Goal: Information Seeking & Learning: Learn about a topic

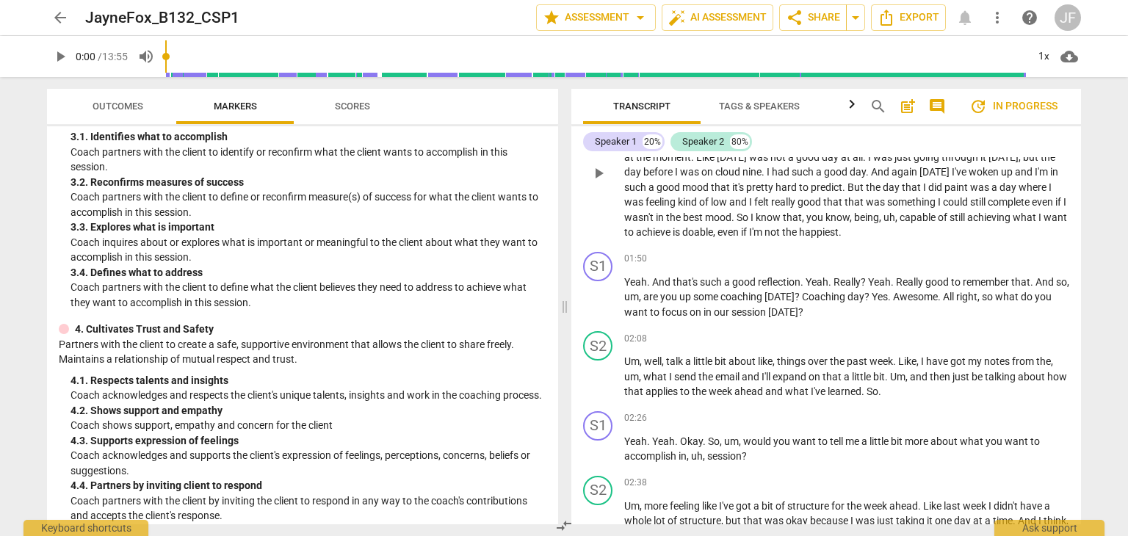
scroll to position [565, 0]
click at [714, 283] on span "such" at bounding box center [712, 281] width 24 height 12
click at [600, 289] on span "play_arrow" at bounding box center [599, 297] width 18 height 18
click at [598, 294] on span "pause" at bounding box center [599, 297] width 18 height 18
type input "122"
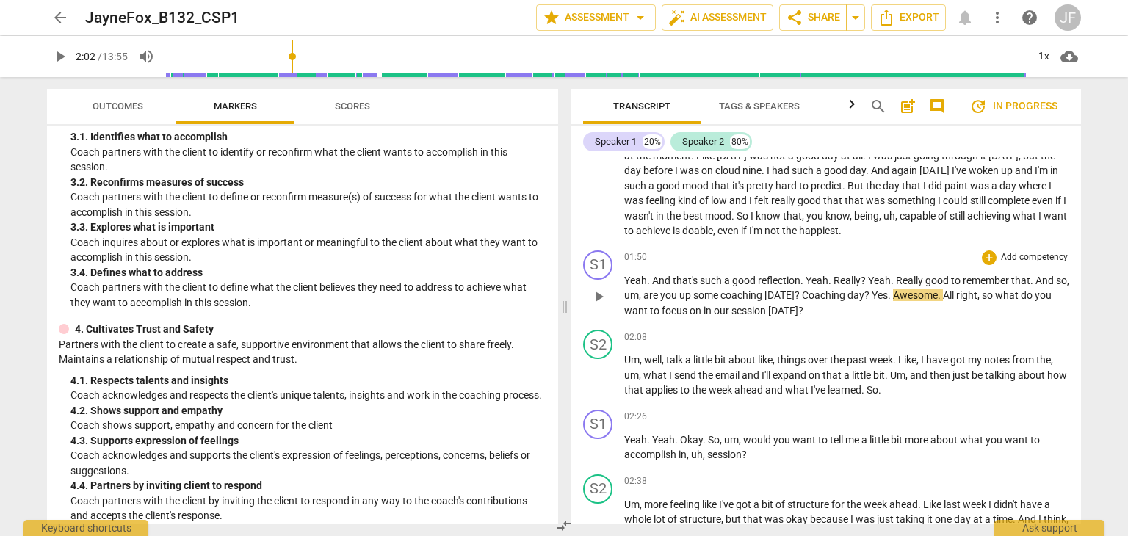
click at [821, 291] on span "Coaching" at bounding box center [825, 295] width 46 height 12
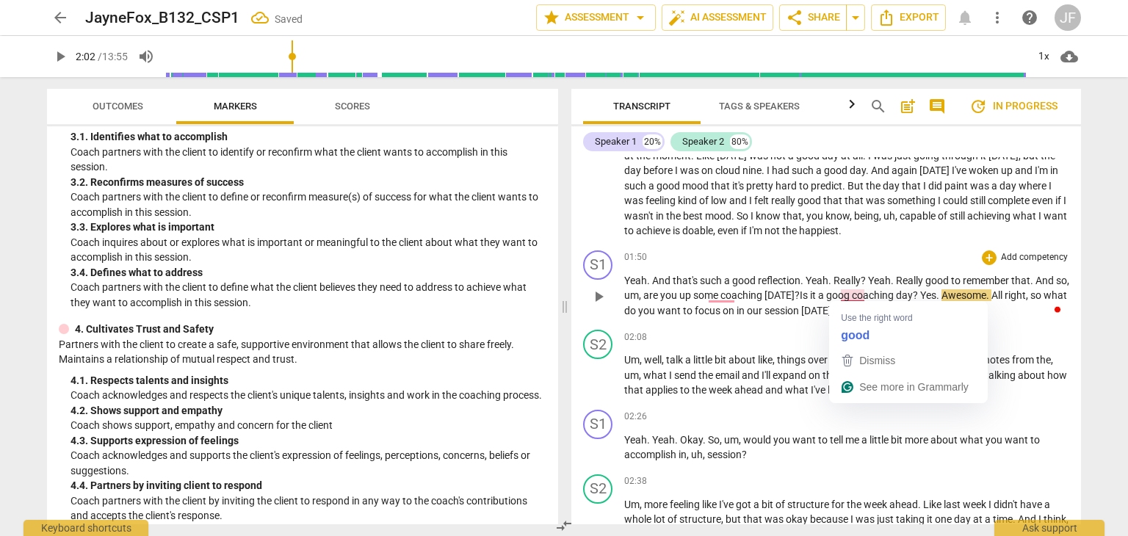
click at [857, 293] on span "? Is it a goog c" at bounding box center [825, 295] width 62 height 12
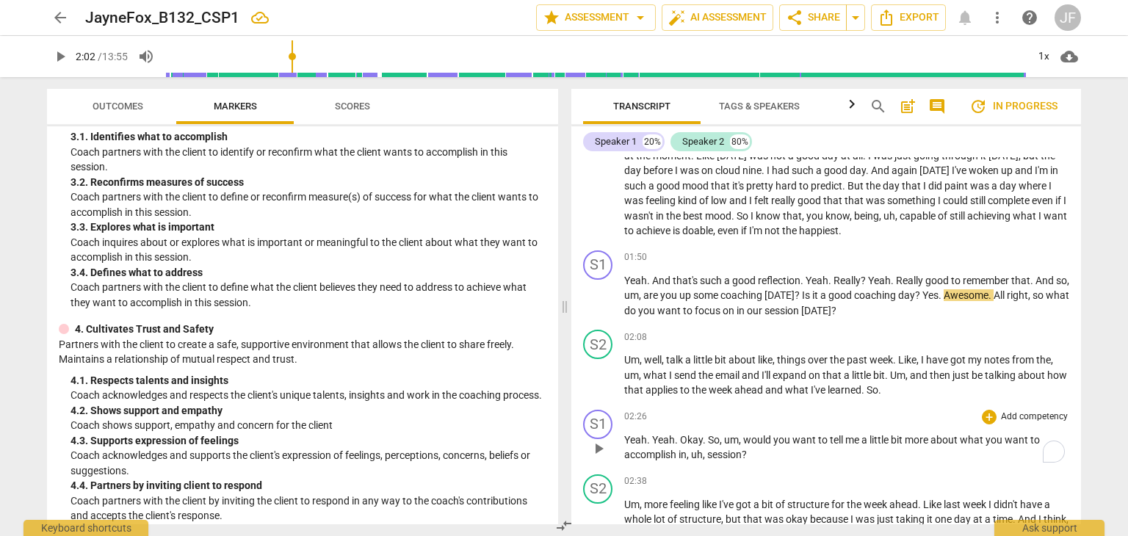
click at [862, 434] on span "a" at bounding box center [865, 440] width 8 height 12
click at [602, 444] on span "play_arrow" at bounding box center [599, 449] width 18 height 18
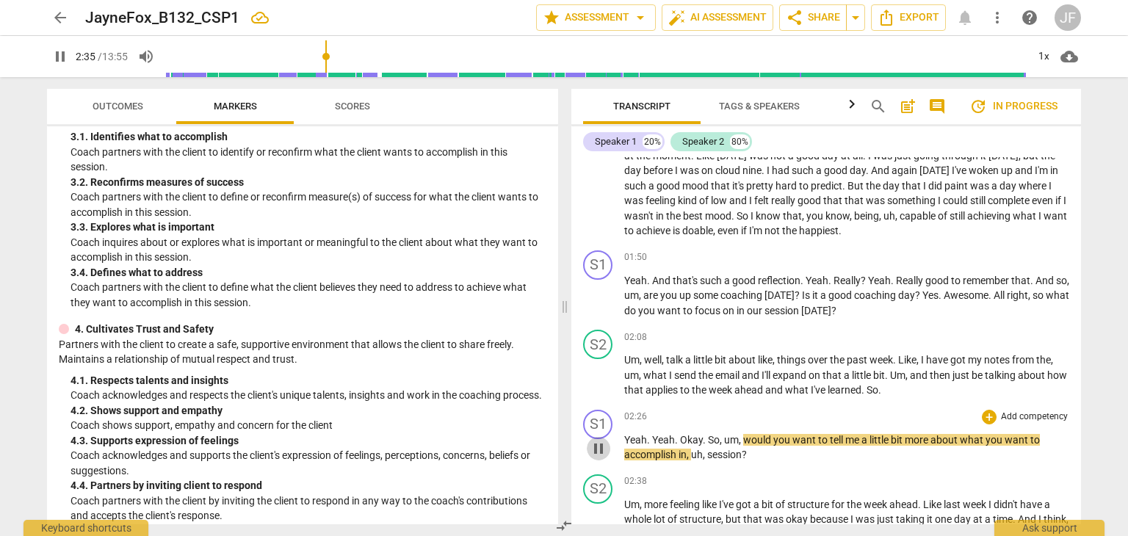
click at [598, 441] on span "pause" at bounding box center [599, 449] width 18 height 18
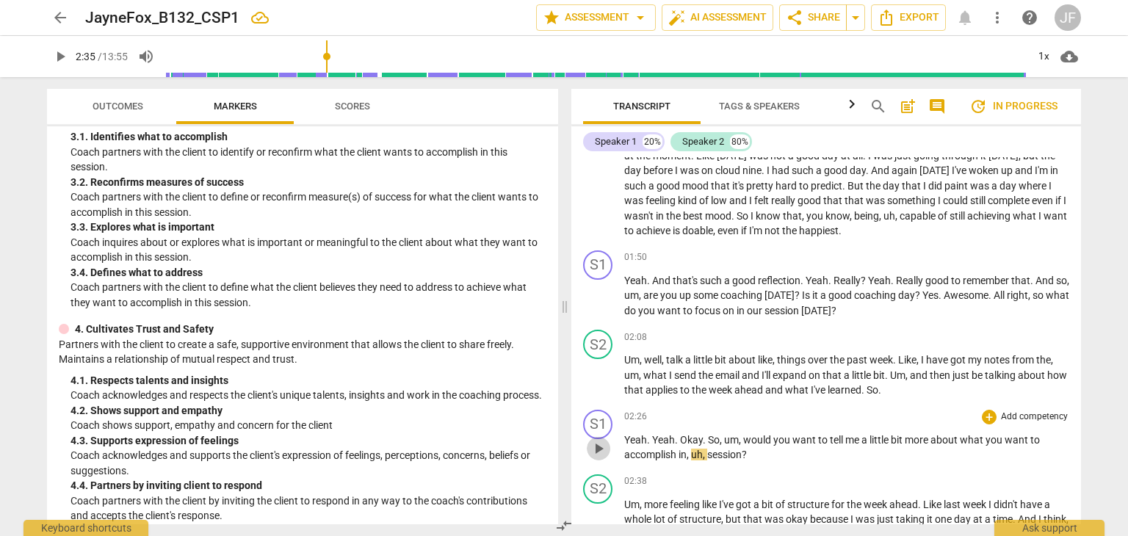
click at [598, 441] on span "play_arrow" at bounding box center [599, 449] width 18 height 18
click at [598, 441] on span "pause" at bounding box center [599, 449] width 18 height 18
click at [761, 438] on span "would" at bounding box center [758, 440] width 30 height 12
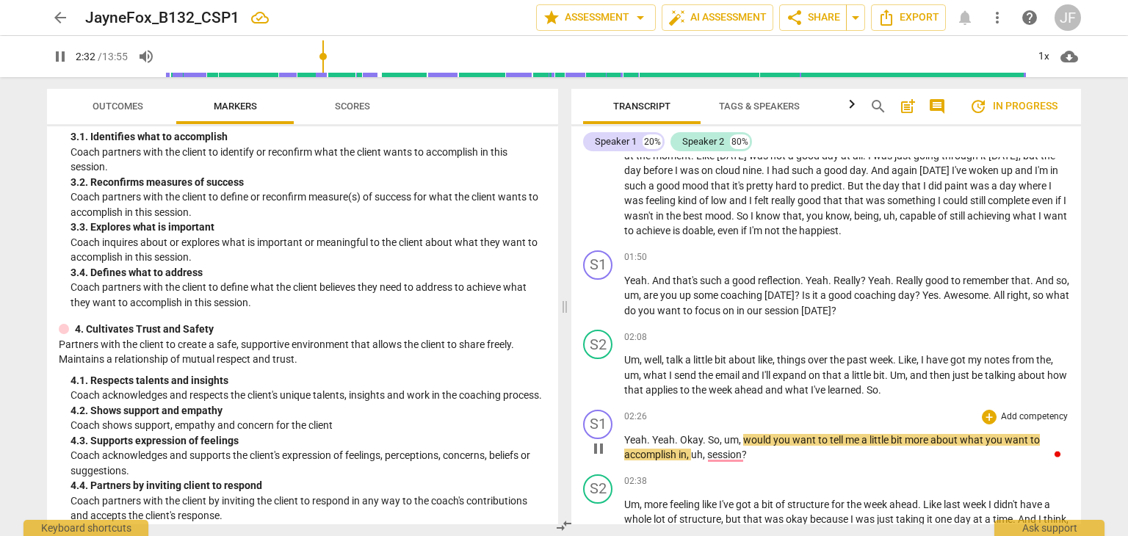
click at [755, 434] on span "would" at bounding box center [758, 440] width 30 height 12
click at [739, 435] on span "," at bounding box center [741, 440] width 4 height 12
click at [603, 449] on span "pause" at bounding box center [599, 449] width 18 height 18
click at [743, 435] on span "would" at bounding box center [758, 440] width 30 height 12
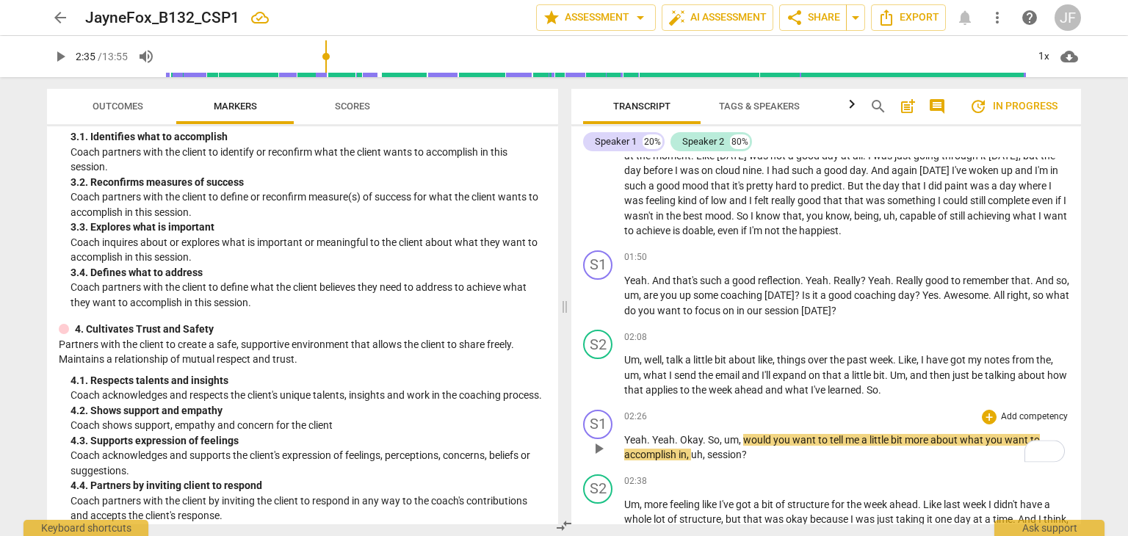
click at [728, 451] on span "session" at bounding box center [724, 455] width 35 height 12
click at [750, 438] on span "would" at bounding box center [758, 440] width 30 height 12
click at [594, 442] on span "pause" at bounding box center [599, 449] width 18 height 18
type input "152"
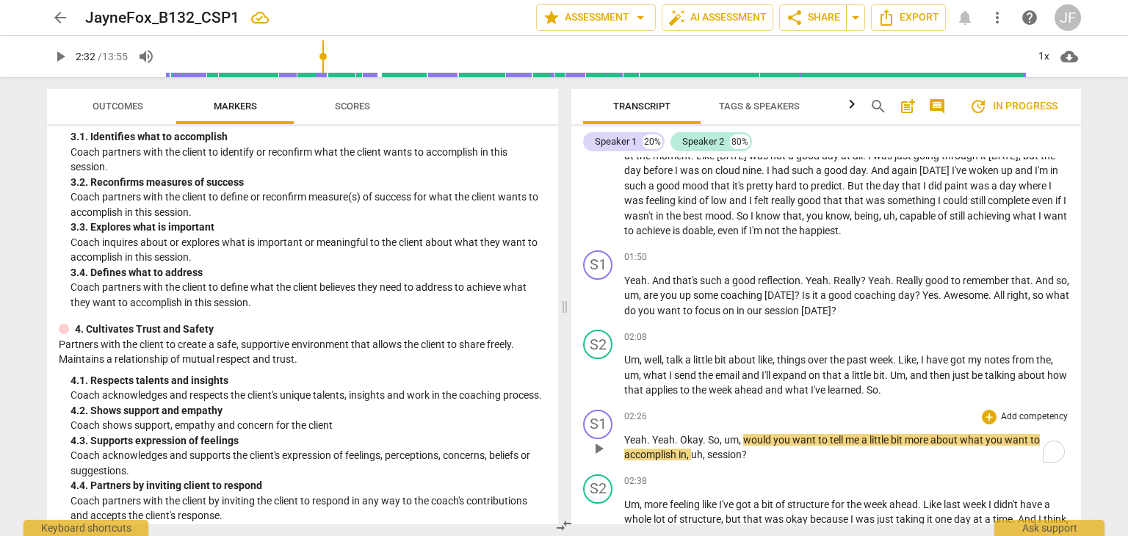
click at [743, 440] on span "would" at bounding box center [758, 440] width 30 height 12
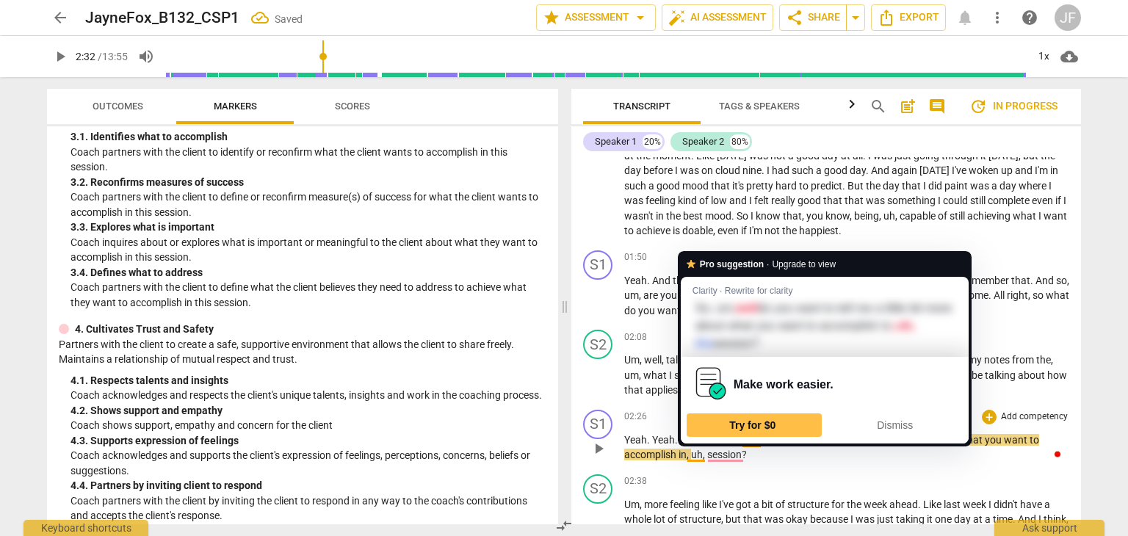
click at [703, 454] on span "," at bounding box center [705, 455] width 4 height 12
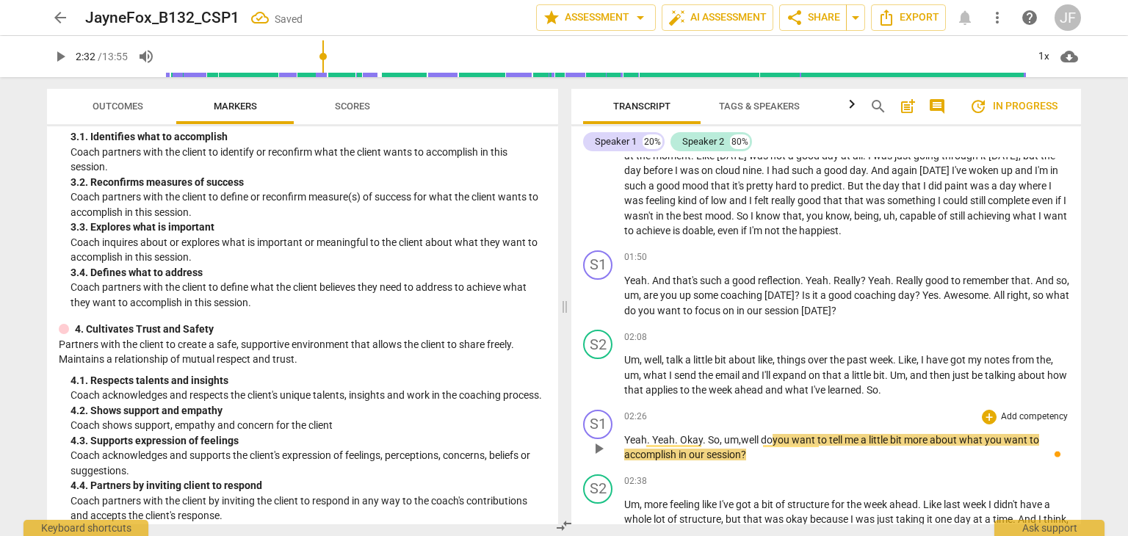
click at [716, 443] on p "Yeah . Yeah . Okay . So , um , well do you want to tell me a little bit more ab…" at bounding box center [846, 447] width 445 height 30
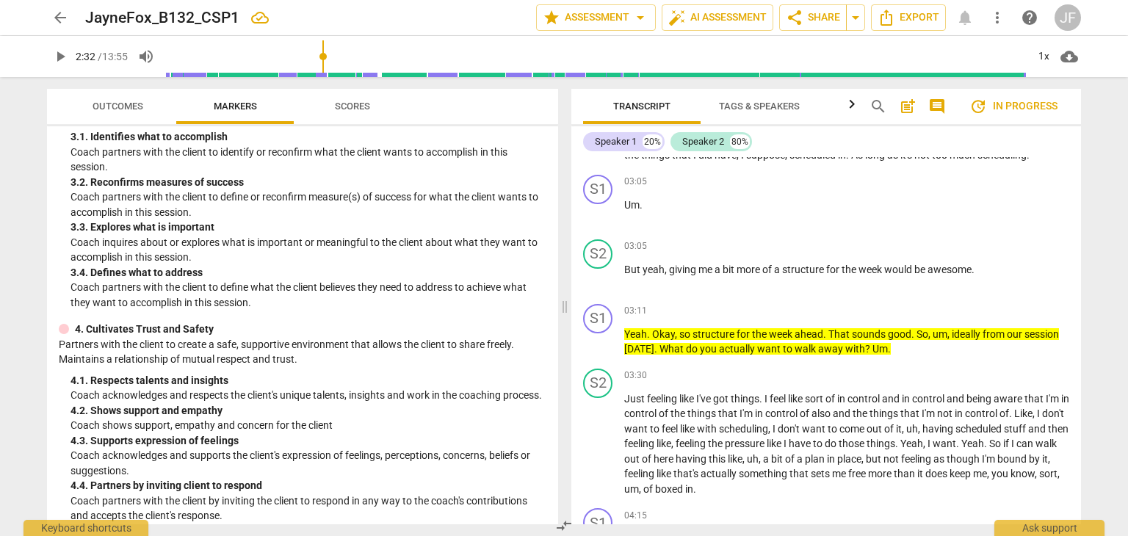
scroll to position [960, 0]
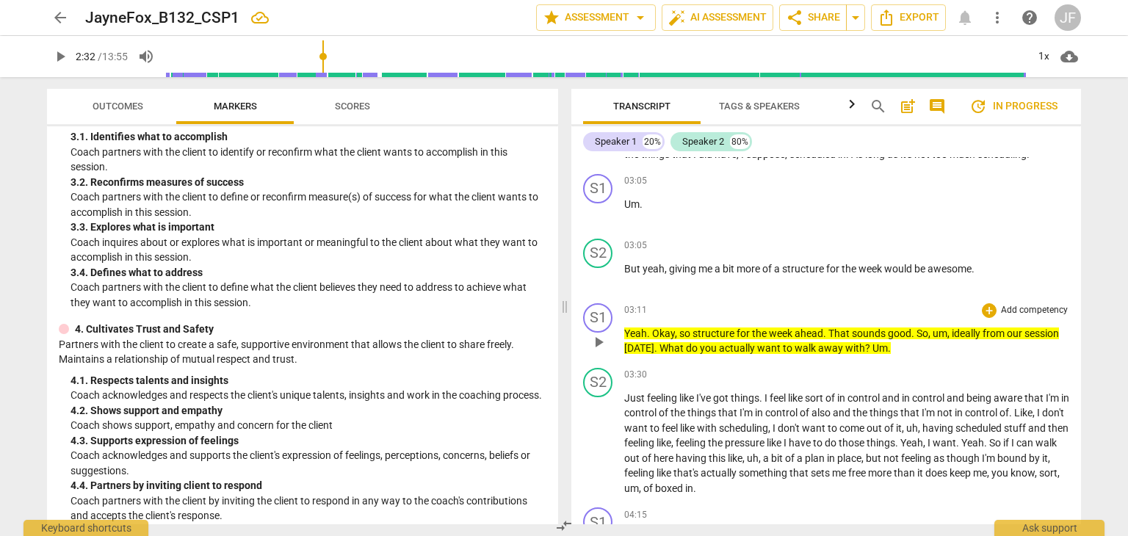
click at [664, 354] on span "What" at bounding box center [672, 348] width 26 height 12
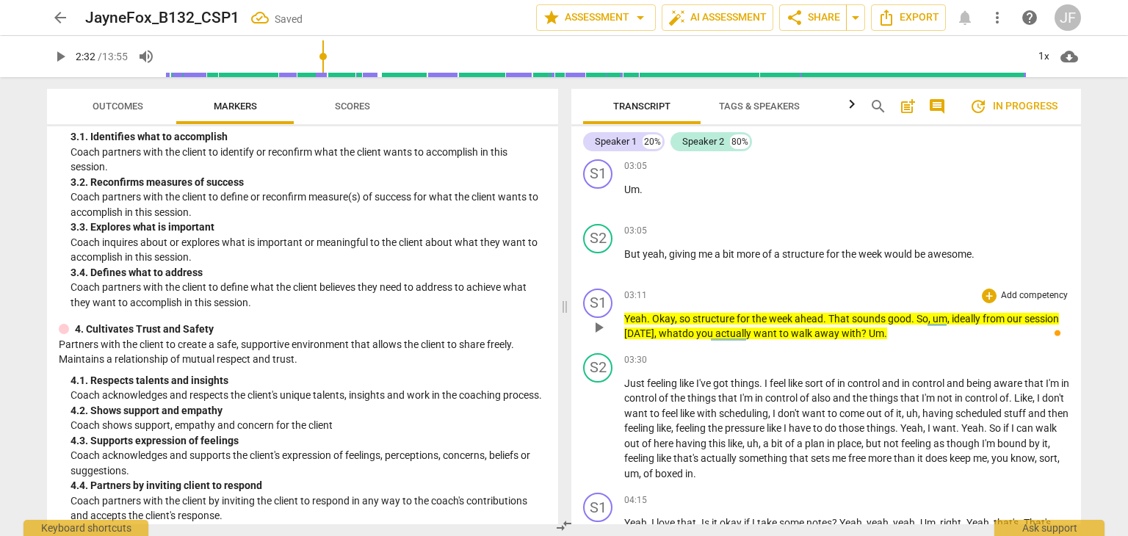
scroll to position [976, 0]
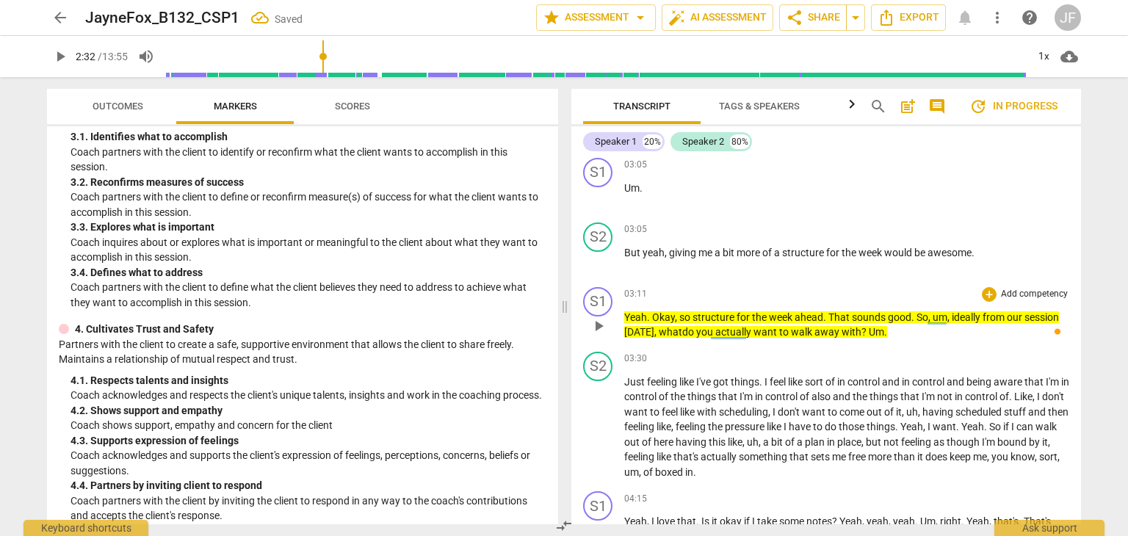
click at [781, 323] on span "week" at bounding box center [782, 317] width 26 height 12
click at [595, 335] on span "play_arrow" at bounding box center [599, 326] width 18 height 18
click at [881, 340] on p "Yeah . Okay , so structure for the week ahead . That sounds good . So , um , id…" at bounding box center [846, 325] width 445 height 30
type input "213"
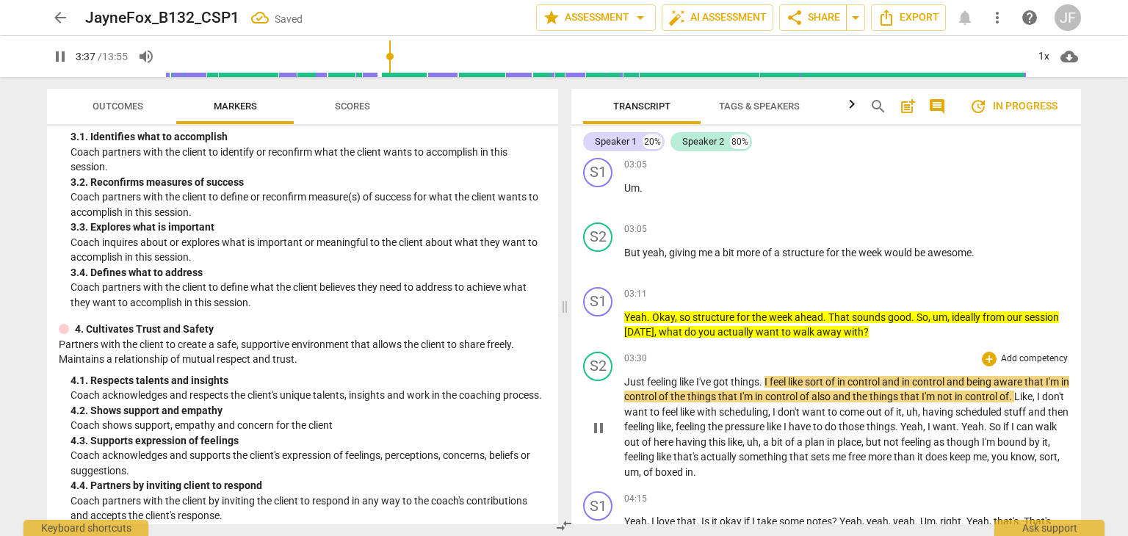
click at [626, 388] on span "Just" at bounding box center [635, 382] width 23 height 12
type input "219"
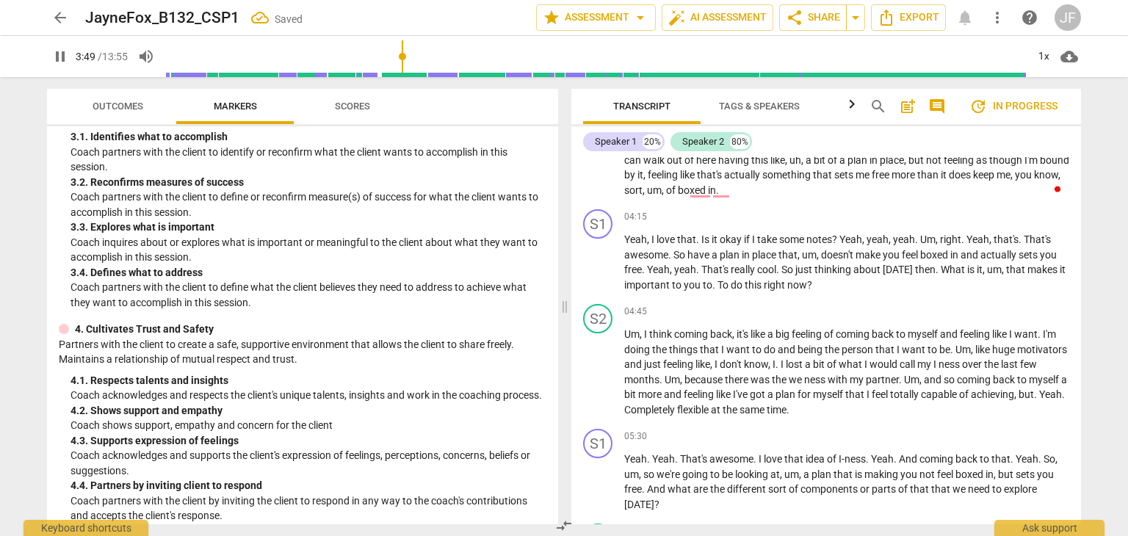
scroll to position [1260, 0]
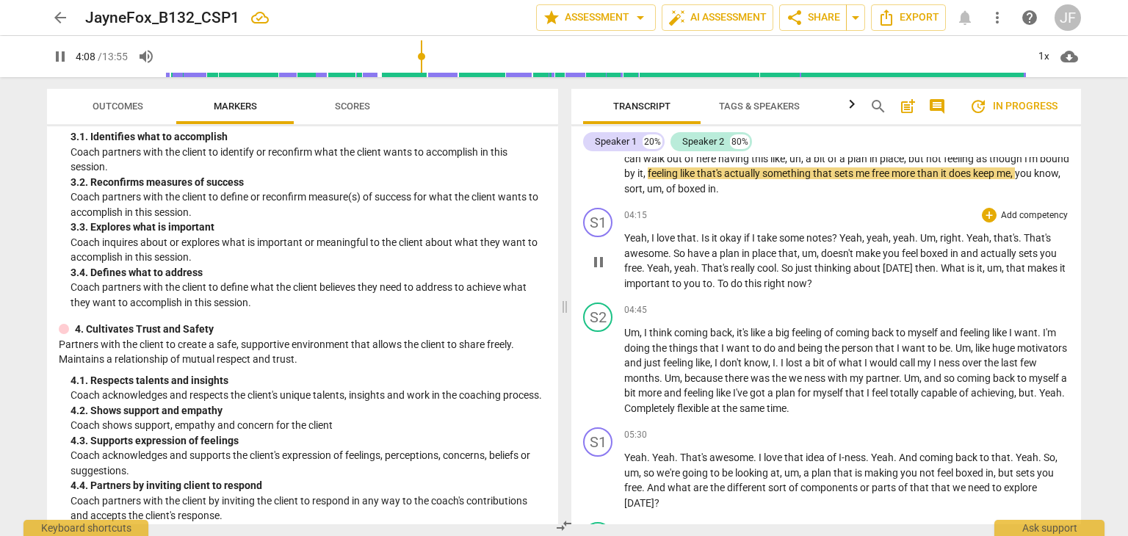
click at [720, 289] on span "To" at bounding box center [723, 284] width 13 height 12
type input "249"
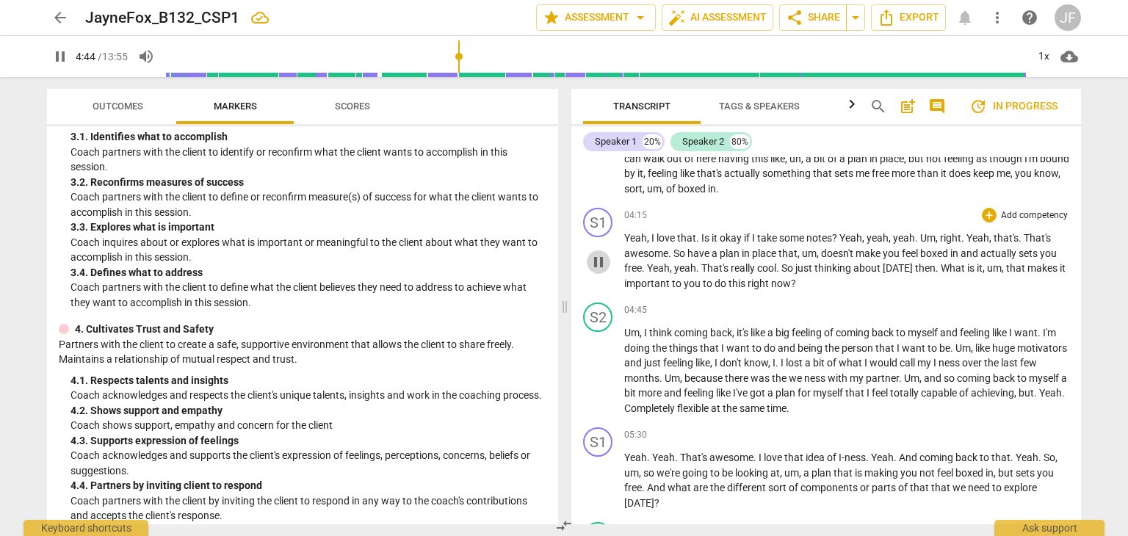
click at [595, 270] on span "pause" at bounding box center [599, 262] width 18 height 18
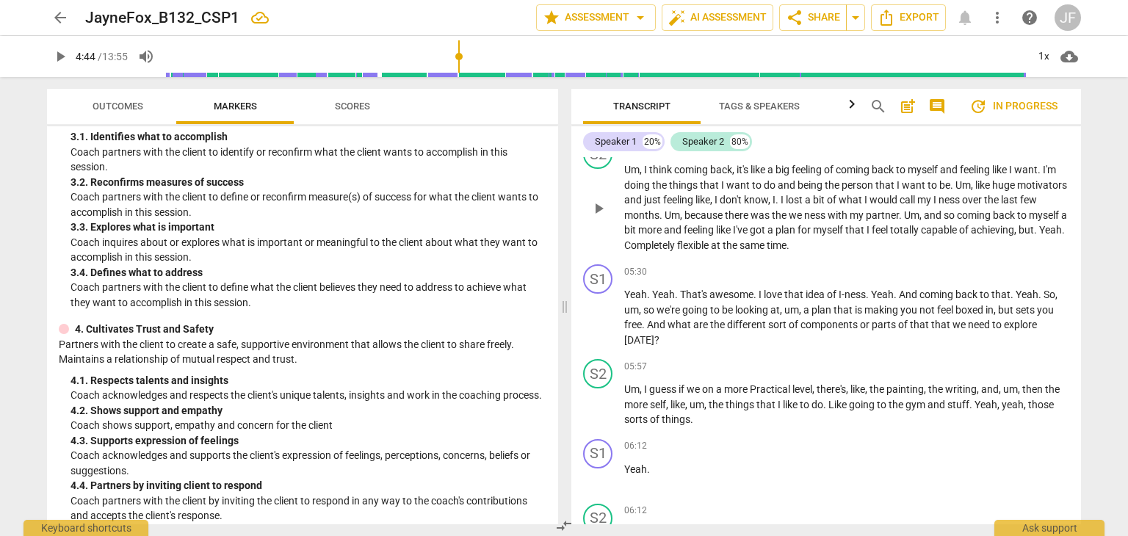
scroll to position [1426, 0]
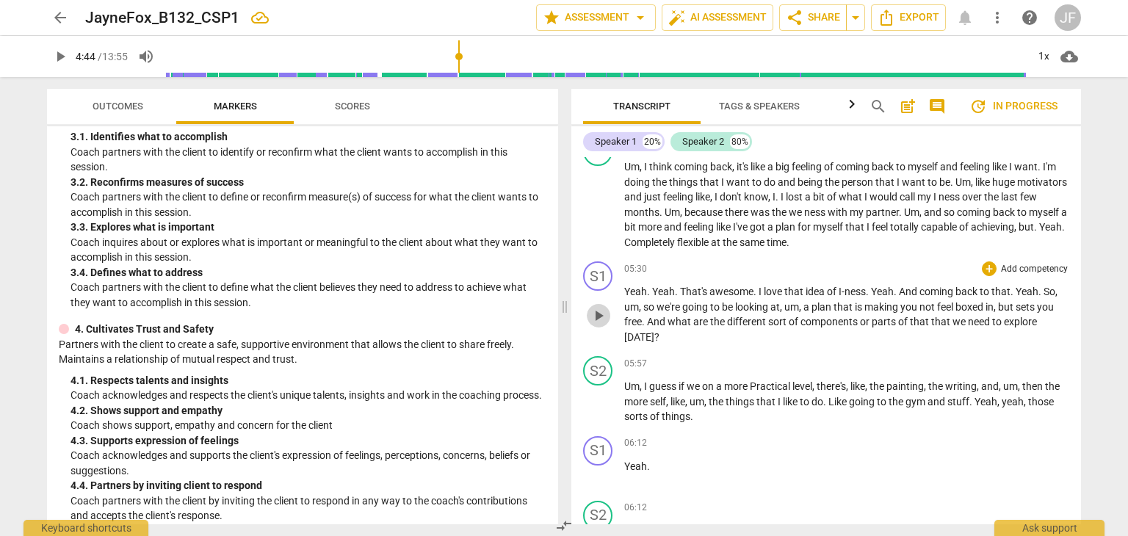
click at [594, 324] on span "play_arrow" at bounding box center [599, 316] width 18 height 18
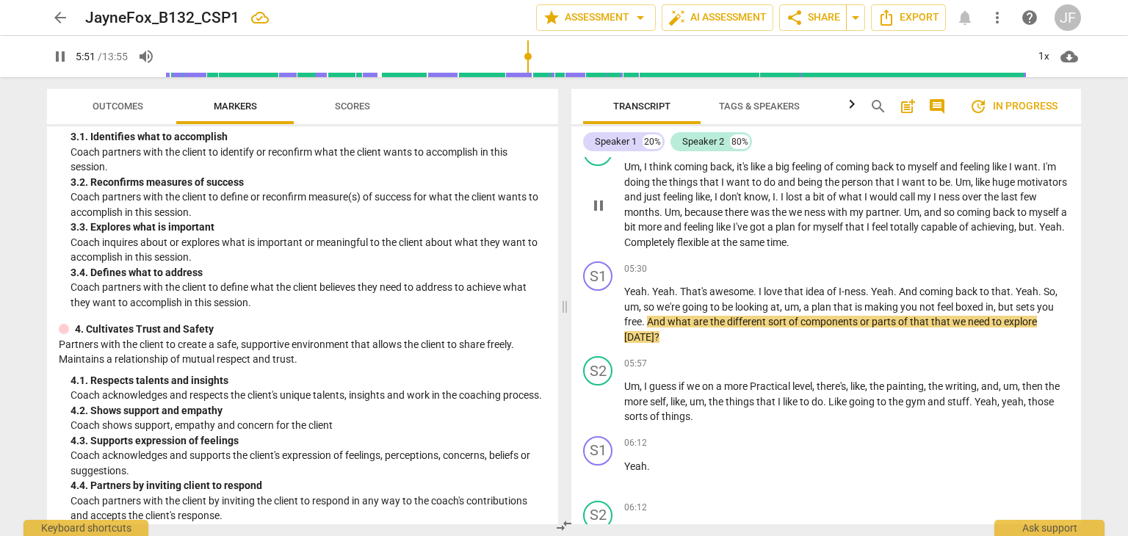
type input "351"
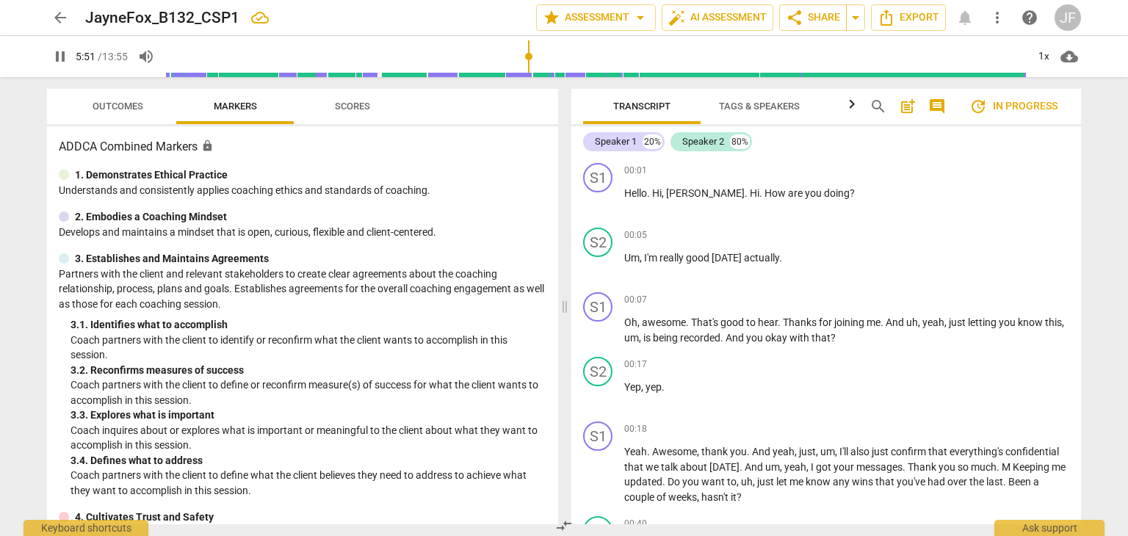
scroll to position [1426, 0]
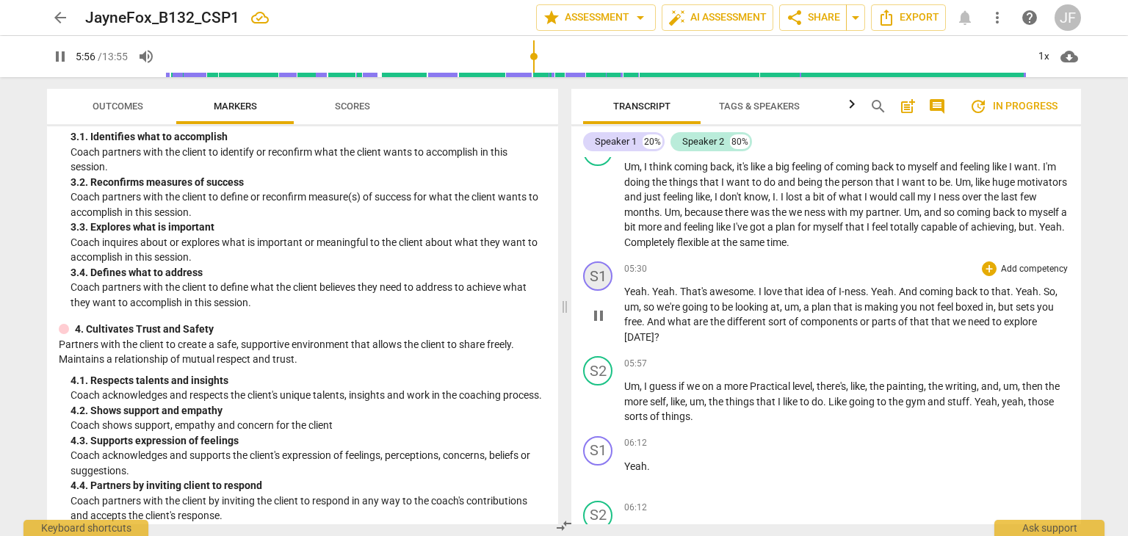
click at [586, 280] on div "S1" at bounding box center [597, 275] width 29 height 29
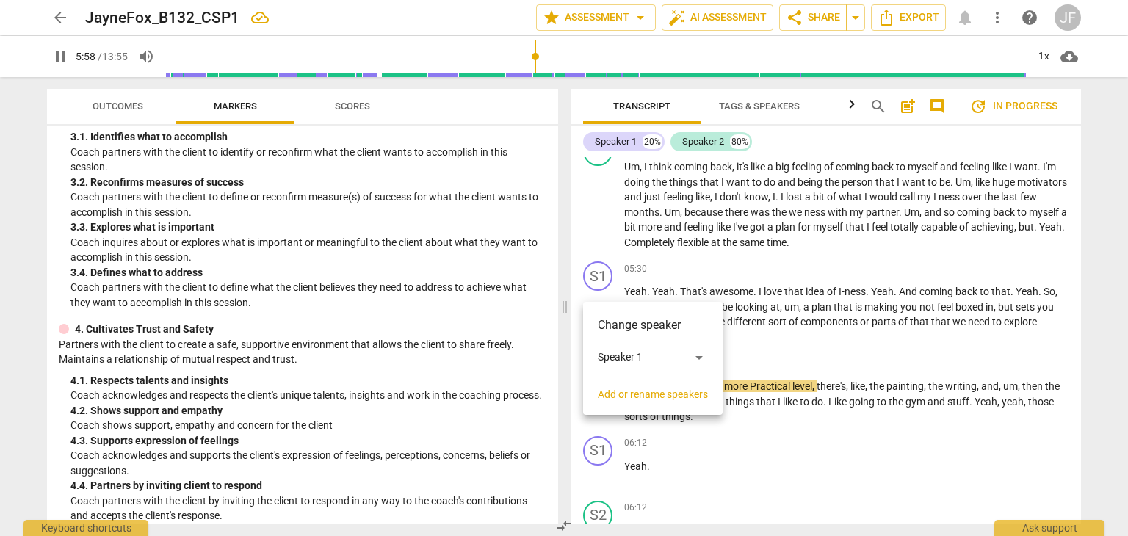
click at [719, 235] on div at bounding box center [564, 268] width 1128 height 536
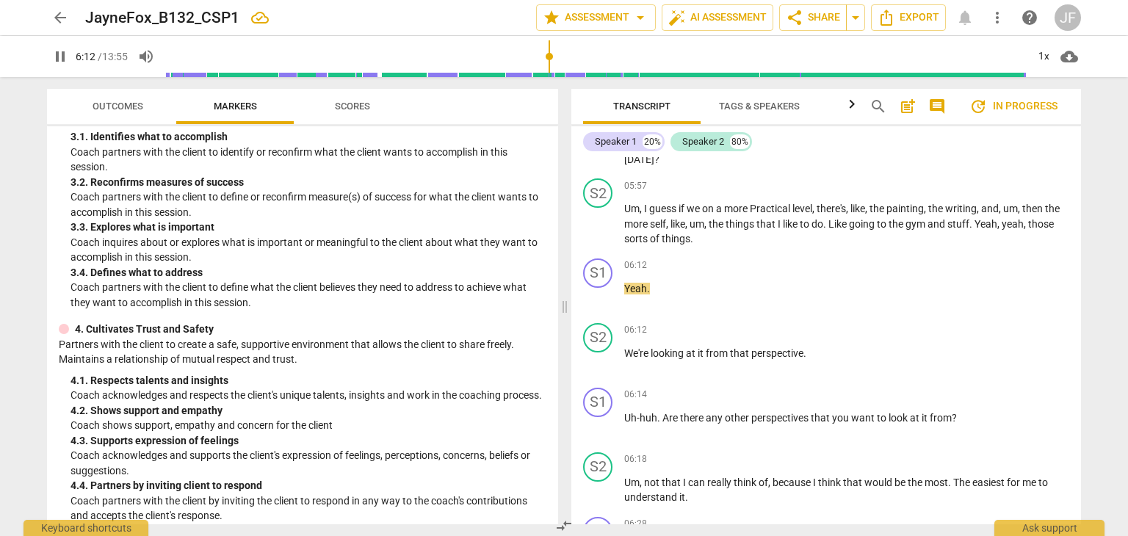
scroll to position [1605, 0]
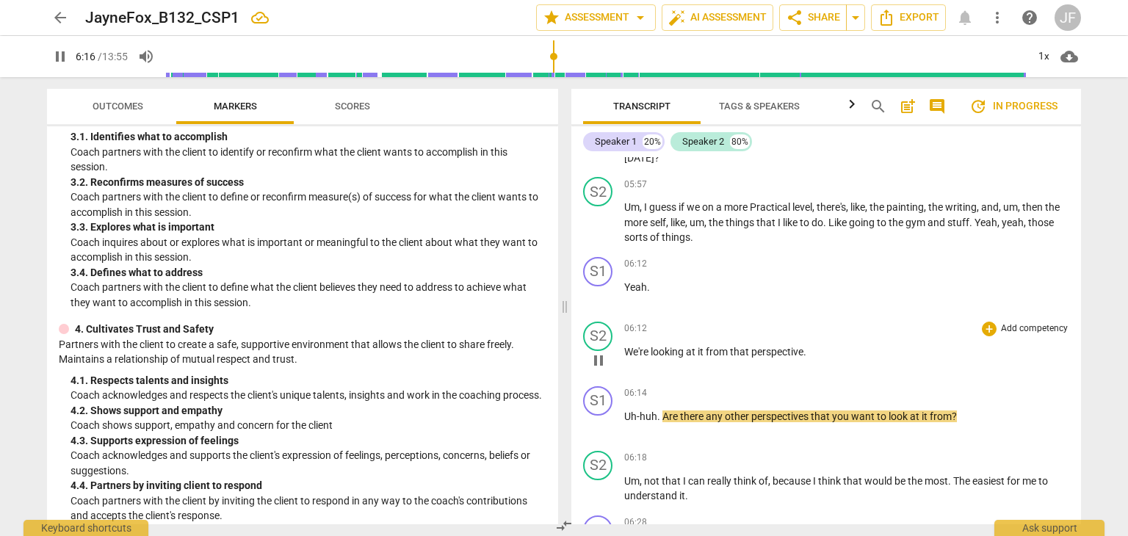
click at [628, 358] on span "We're" at bounding box center [637, 352] width 26 height 12
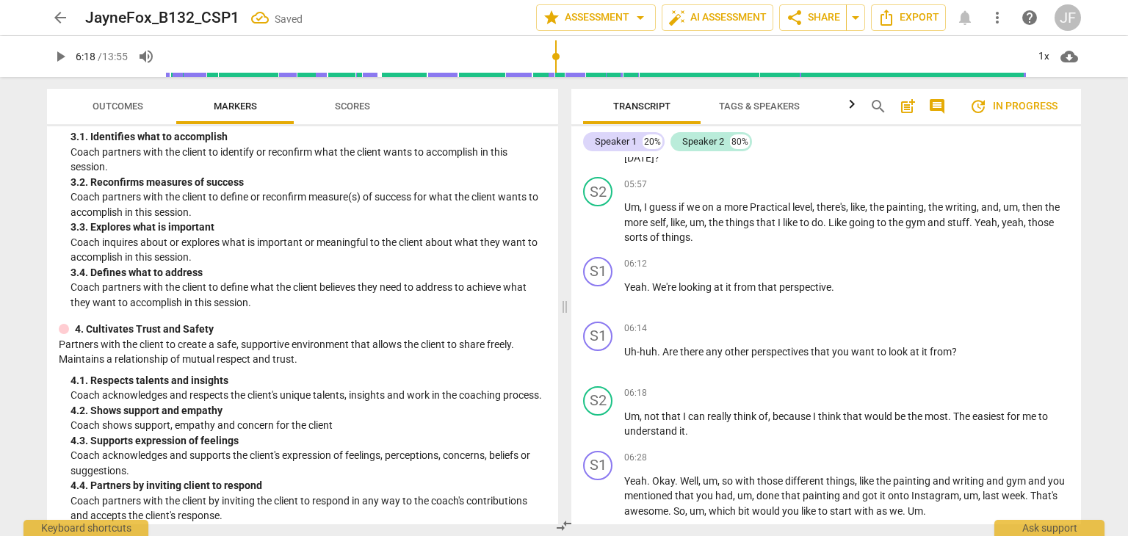
type input "378"
click at [660, 293] on span "We're" at bounding box center [665, 287] width 26 height 12
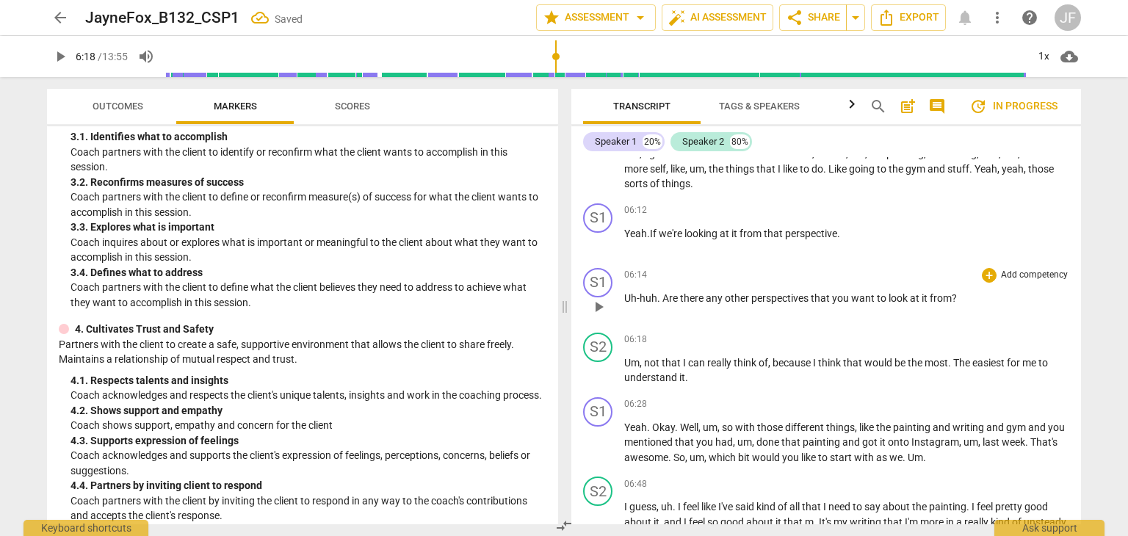
scroll to position [1668, 0]
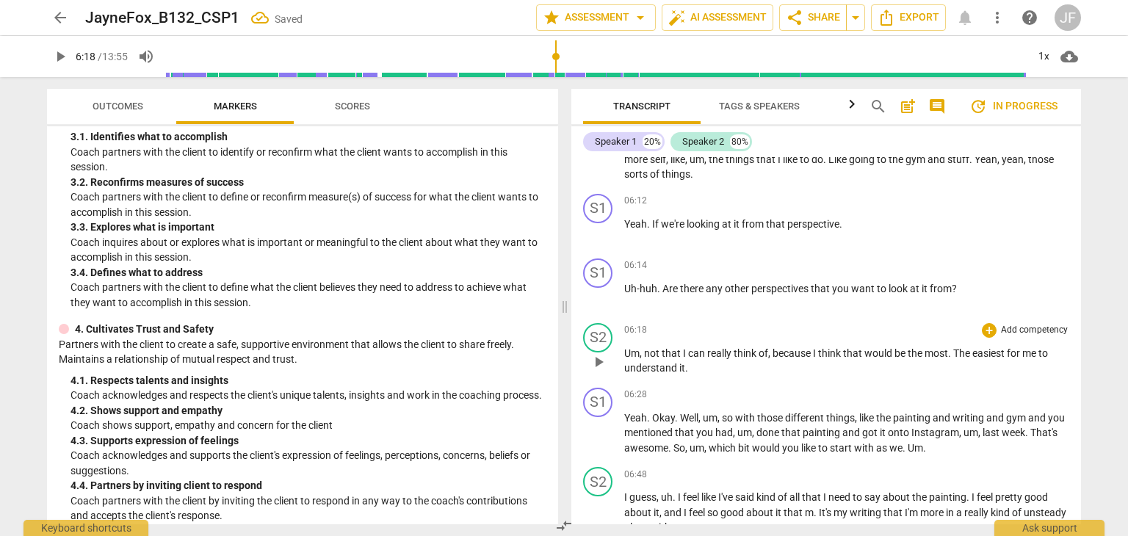
click at [661, 359] on span "that" at bounding box center [671, 353] width 21 height 12
click at [602, 371] on span "play_arrow" at bounding box center [599, 362] width 18 height 18
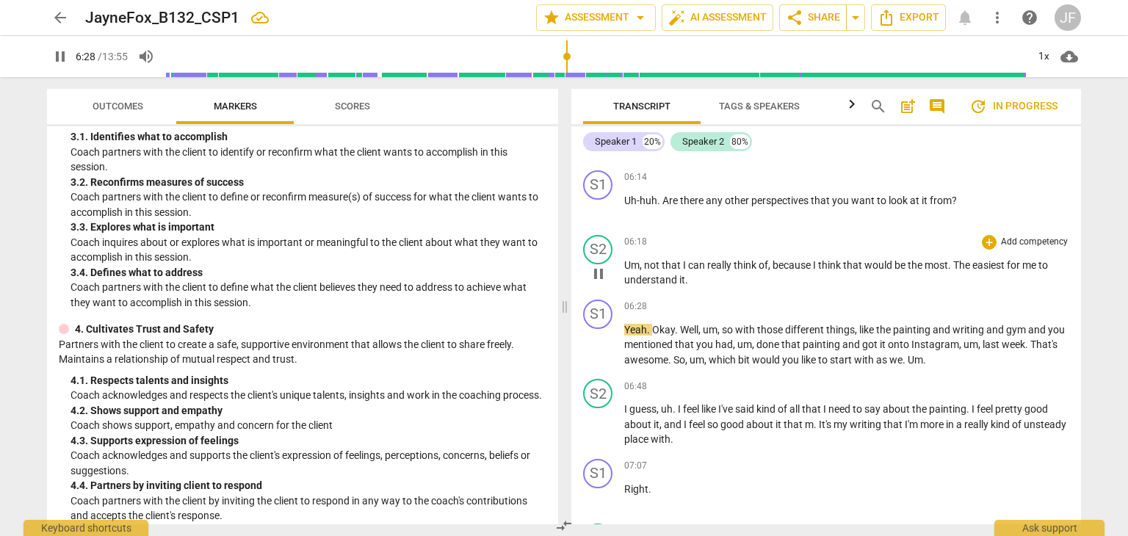
scroll to position [1758, 0]
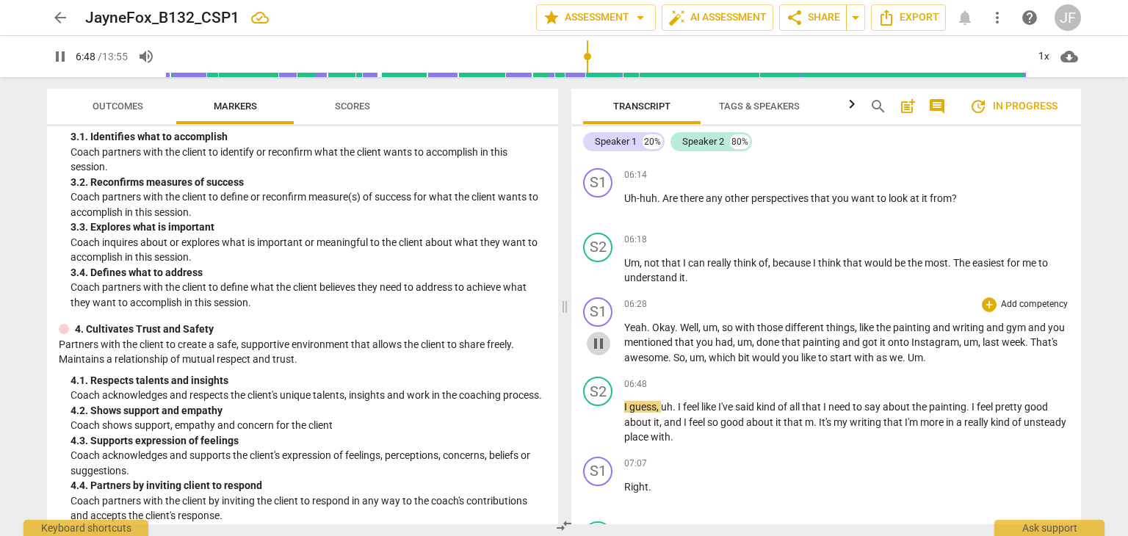
click at [599, 352] on span "pause" at bounding box center [599, 344] width 18 height 18
type input "409"
click at [923, 363] on span "Um" at bounding box center [914, 358] width 15 height 12
click at [624, 413] on span "I" at bounding box center [626, 407] width 5 height 12
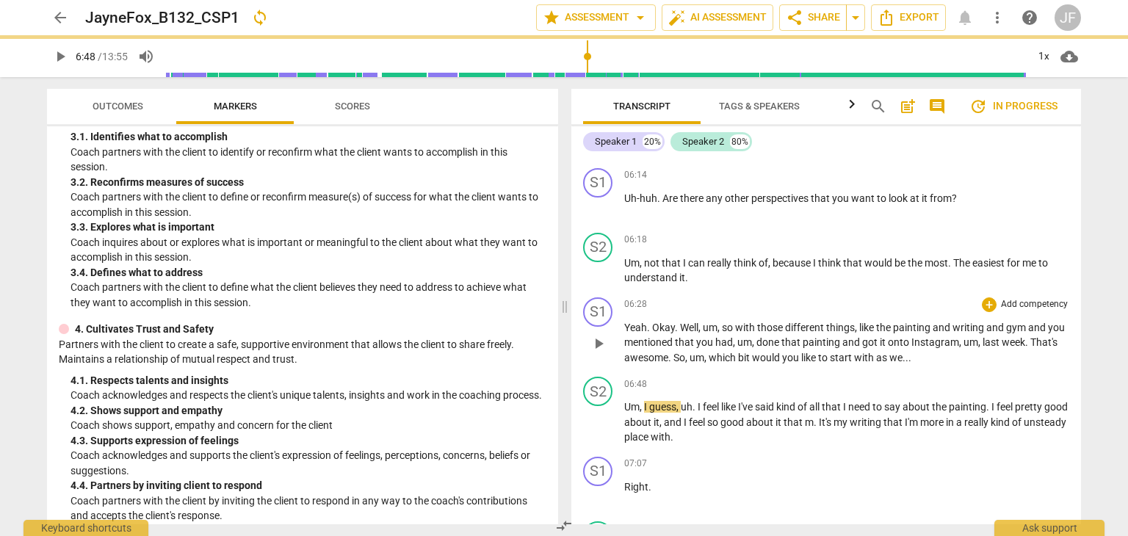
click at [690, 359] on p "Yeah . Okay . Well , um , so with those different things , like the painting an…" at bounding box center [846, 343] width 445 height 46
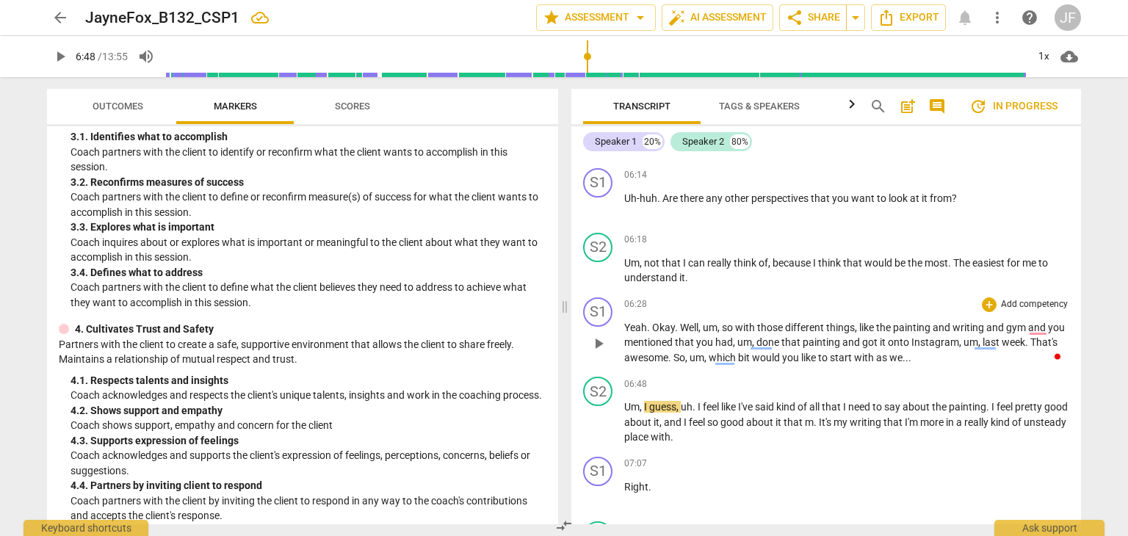
click at [946, 366] on p "Yeah . Okay . Well , um , so with those different things , like the painting an…" at bounding box center [846, 343] width 445 height 46
click at [684, 428] on span "and" at bounding box center [674, 422] width 20 height 12
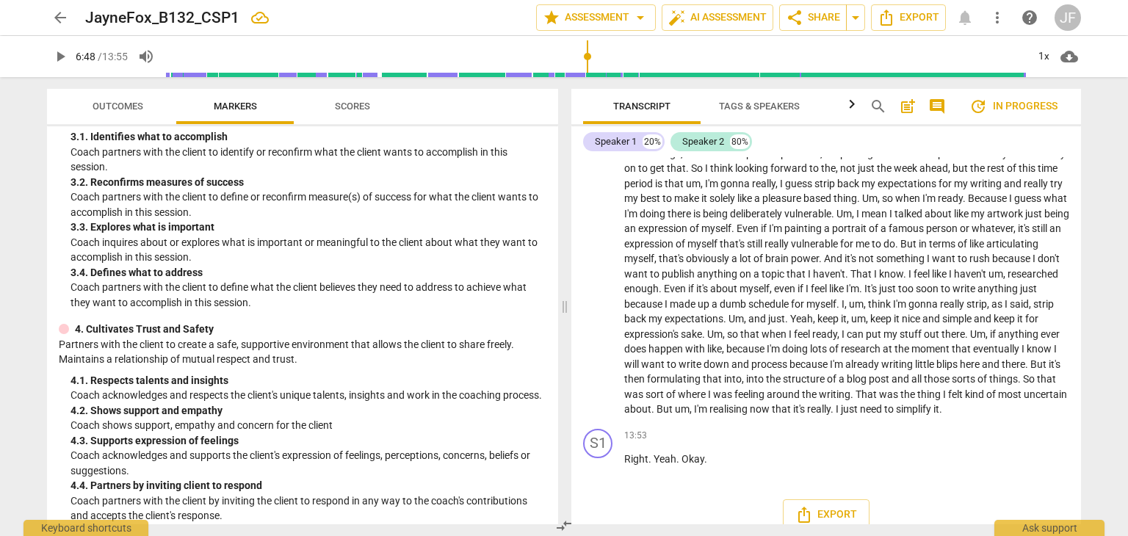
scroll to position [3239, 0]
